Goal: Task Accomplishment & Management: Complete application form

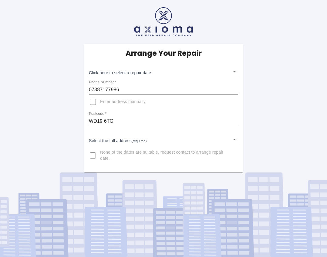
click at [172, 85] on div "Phone Number   * [PHONE_NUMBER]" at bounding box center [163, 87] width 149 height 15
click at [172, 73] on body "Arrange Your Repair Click here to select a repair date ​ Phone Number   * 07387…" at bounding box center [163, 128] width 327 height 257
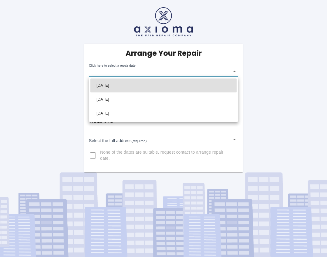
click at [280, 91] on div at bounding box center [163, 128] width 327 height 257
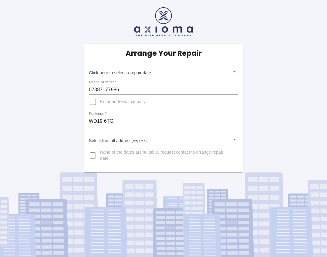
click at [49, 125] on div "Arrange Your Repair Click here to select a repair date ​ Phone Number   * 07387…" at bounding box center [163, 86] width 336 height 172
click at [108, 159] on span "None of the dates are suitable, request contact to arrange repair date." at bounding box center [166, 155] width 133 height 12
click at [100, 159] on input "None of the dates are suitable, request contact to arrange repair date." at bounding box center [92, 155] width 15 height 15
checkbox input "true"
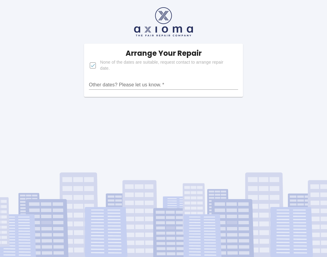
click at [111, 85] on input "Other dates? Please let us know.   *" at bounding box center [163, 85] width 149 height 10
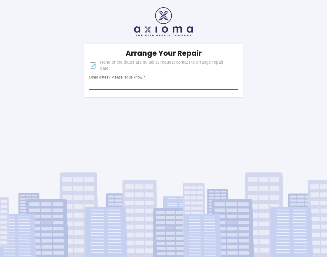
click at [114, 85] on input "Other dates? Please let us know.   *" at bounding box center [163, 85] width 149 height 10
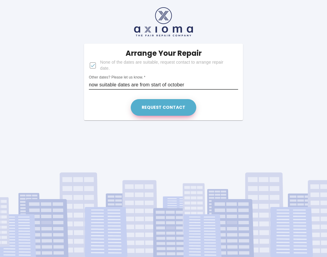
type input "now suitable dates are from start of october"
click at [181, 104] on button "Request contact" at bounding box center [163, 107] width 65 height 17
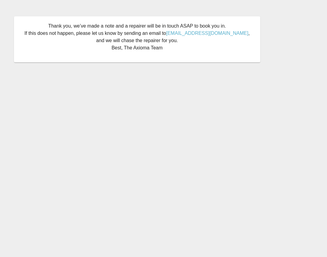
click at [201, 81] on main "Thank you, we’ve made a note and a repairer will be in touch ASAP to book you i…" at bounding box center [163, 128] width 327 height 257
